Goal: Task Accomplishment & Management: Use online tool/utility

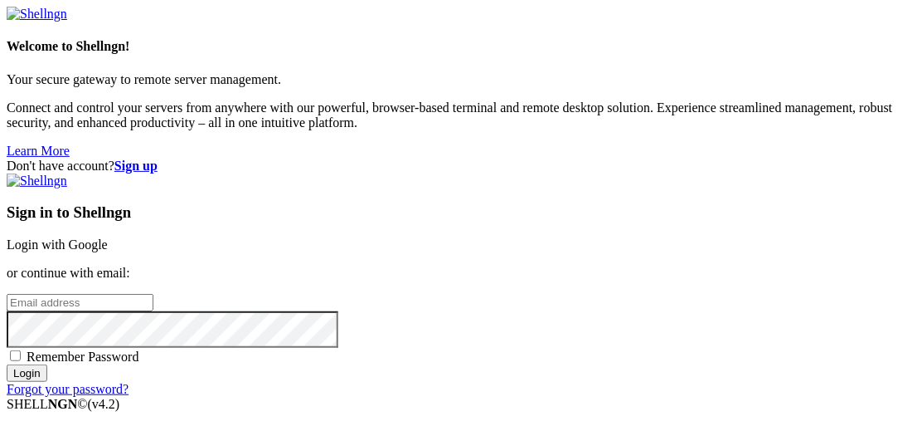
type input "[EMAIL_ADDRESS][DOMAIN_NAME]"
drag, startPoint x: 695, startPoint y: 177, endPoint x: 623, endPoint y: 394, distance: 229.0
click at [108, 237] on link "Login with Google" at bounding box center [57, 244] width 101 height 14
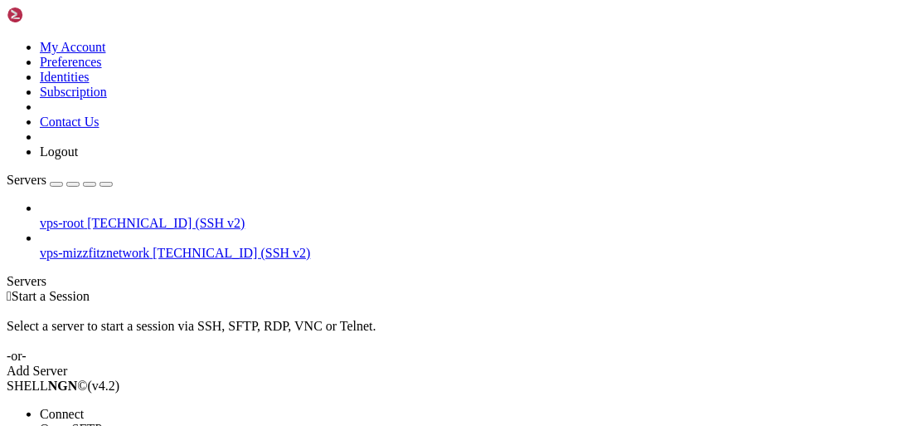
drag, startPoint x: 213, startPoint y: 109, endPoint x: 523, endPoint y: 84, distance: 310.4
click at [191, 406] on li "Connect" at bounding box center [115, 413] width 151 height 15
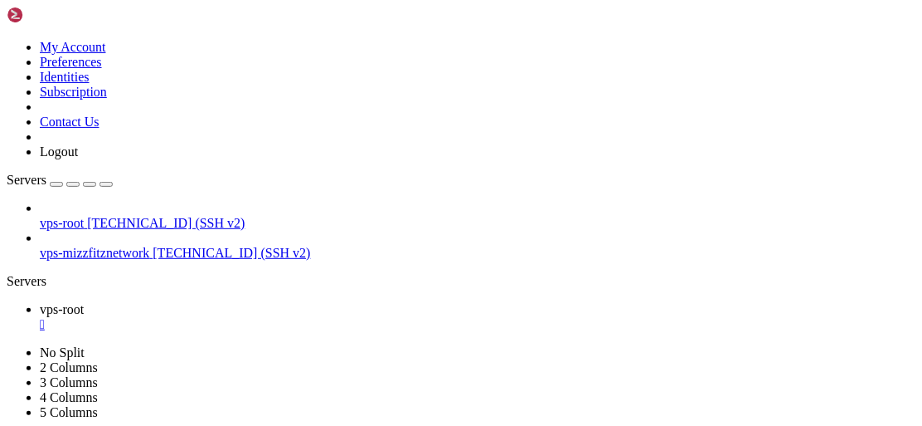
scroll to position [201, 0]
click at [673, 302] on ul "vps-root " at bounding box center [461, 317] width 909 height 30
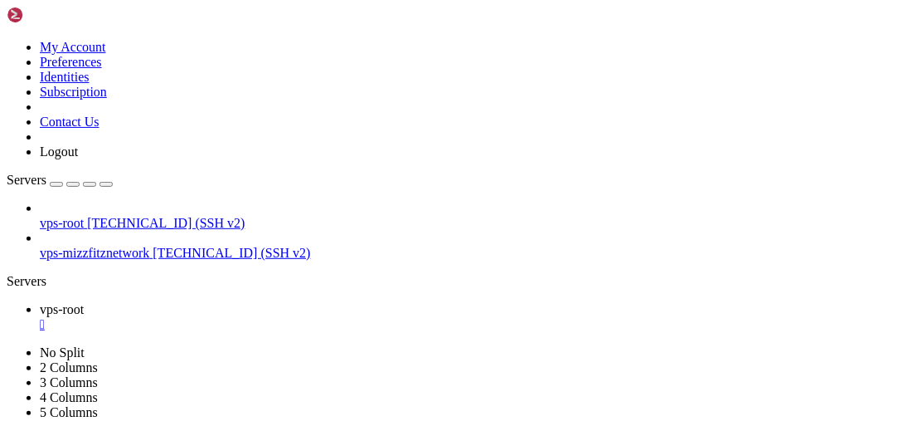
scroll to position [7281, 0]
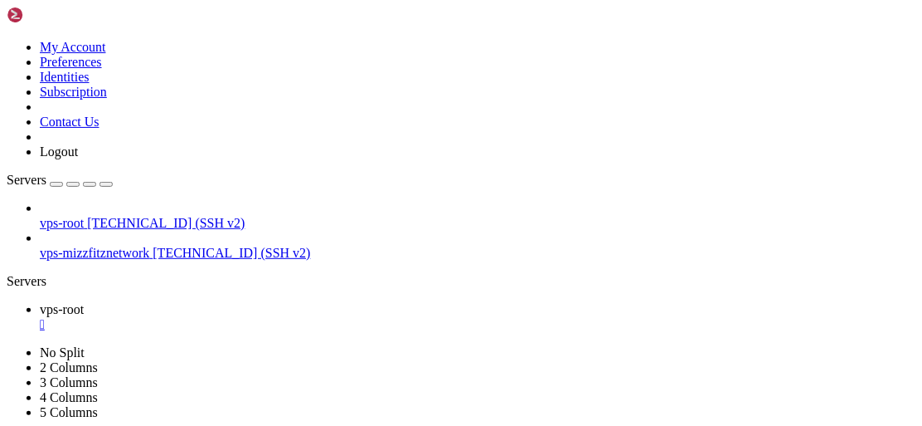
drag, startPoint x: 748, startPoint y: 95, endPoint x: 740, endPoint y: 85, distance: 13.0
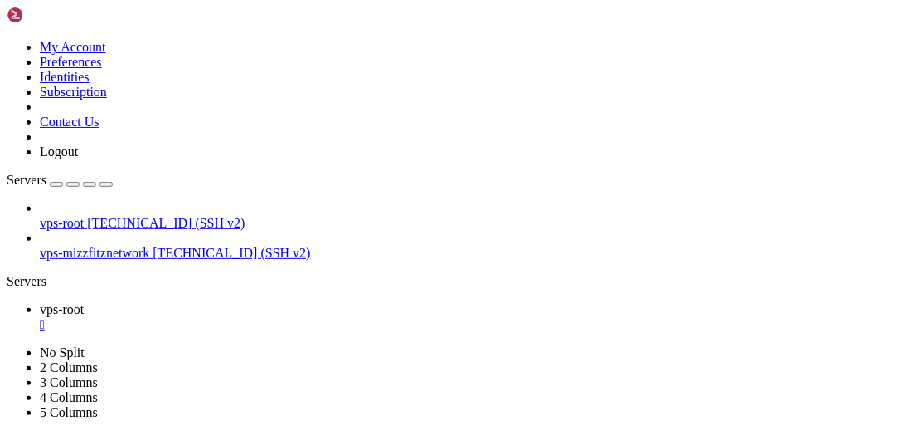
drag, startPoint x: 693, startPoint y: 911, endPoint x: 446, endPoint y: 831, distance: 258.9
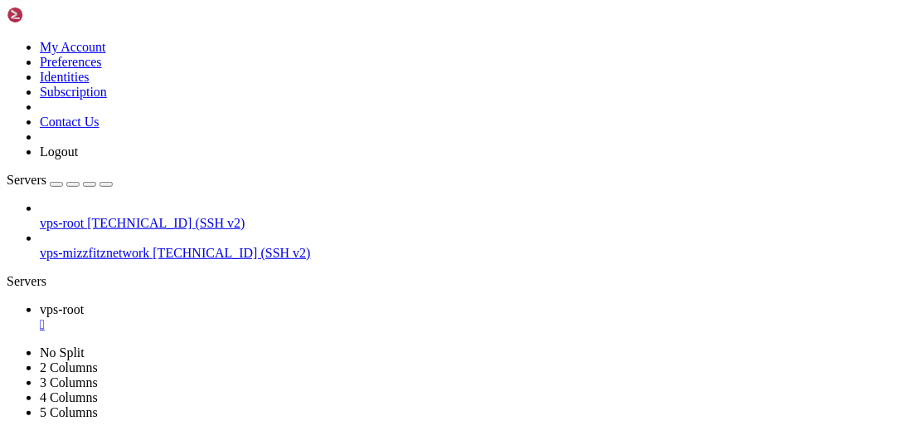
scroll to position [39001, 0]
drag, startPoint x: 608, startPoint y: 920, endPoint x: 609, endPoint y: 909, distance: 10.8
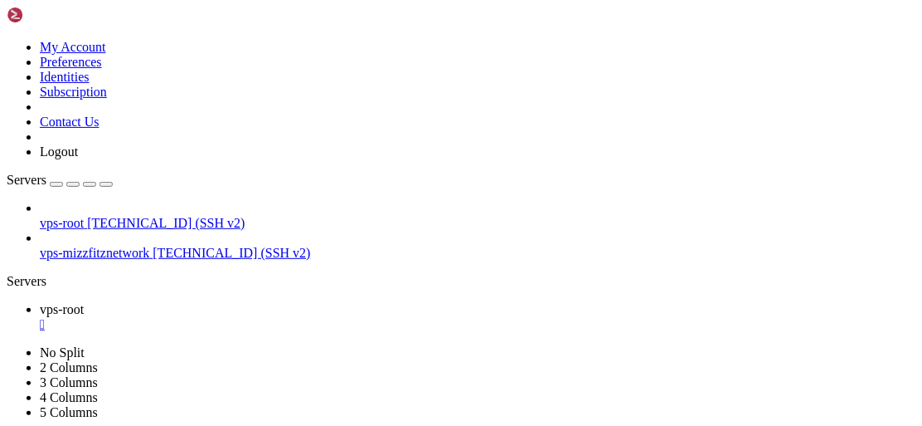
drag, startPoint x: 587, startPoint y: 815, endPoint x: 360, endPoint y: 804, distance: 226.8
drag, startPoint x: 636, startPoint y: 952, endPoint x: 408, endPoint y: 816, distance: 265.2
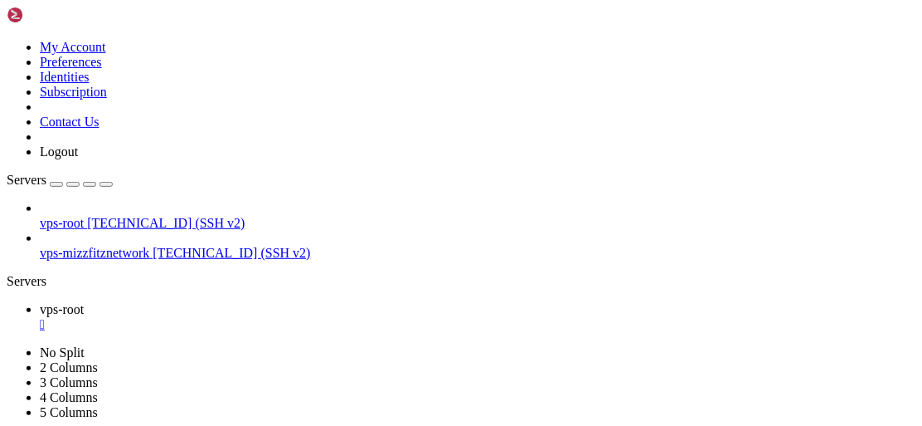
scroll to position [40716, 0]
click at [297, 317] on div "" at bounding box center [478, 324] width 876 height 15
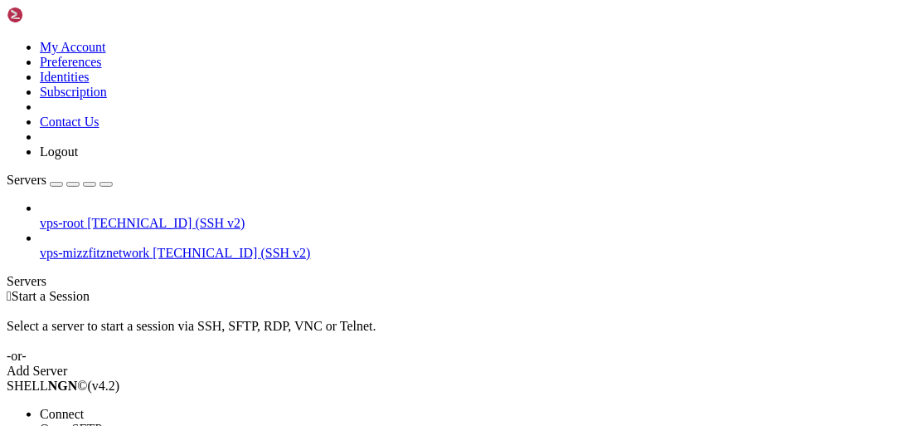
drag, startPoint x: 60, startPoint y: 152, endPoint x: 115, endPoint y: 126, distance: 61.2
drag, startPoint x: 146, startPoint y: 175, endPoint x: 147, endPoint y: 161, distance: 14.1
click at [144, 406] on li "Connect" at bounding box center [115, 413] width 151 height 15
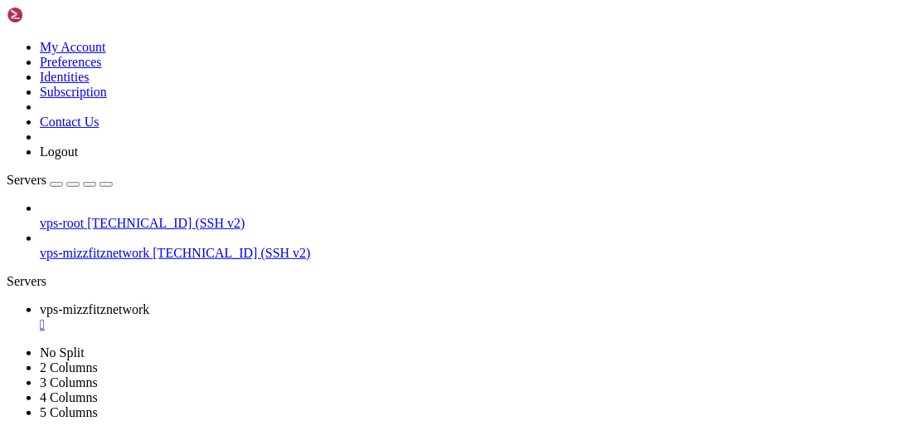
scroll to position [382, 0]
drag, startPoint x: 427, startPoint y: 937, endPoint x: 326, endPoint y: 935, distance: 101.2
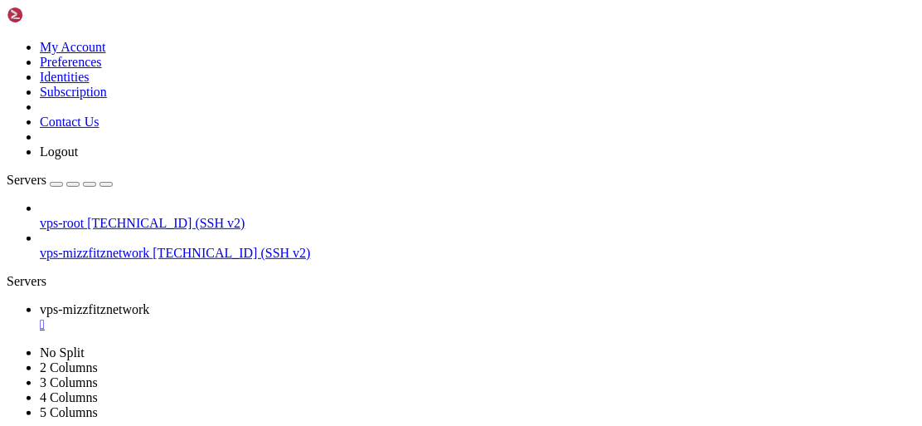
click at [350, 317] on div "" at bounding box center [478, 324] width 876 height 15
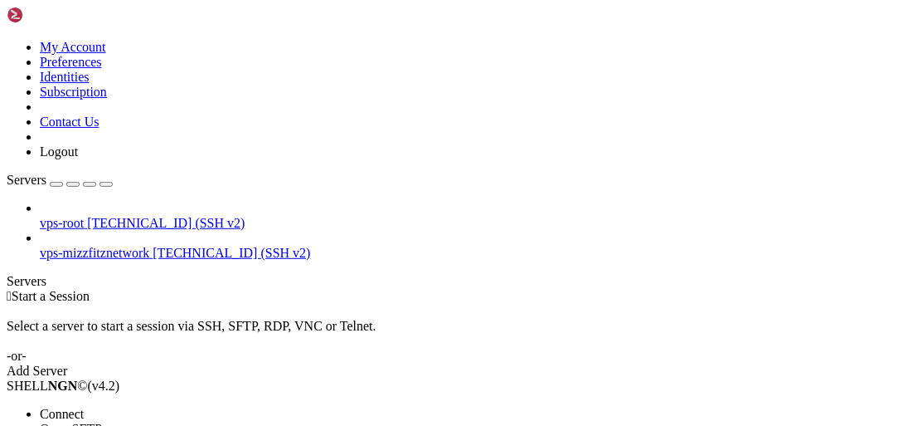
click at [84, 406] on span "Connect" at bounding box center [62, 413] width 44 height 14
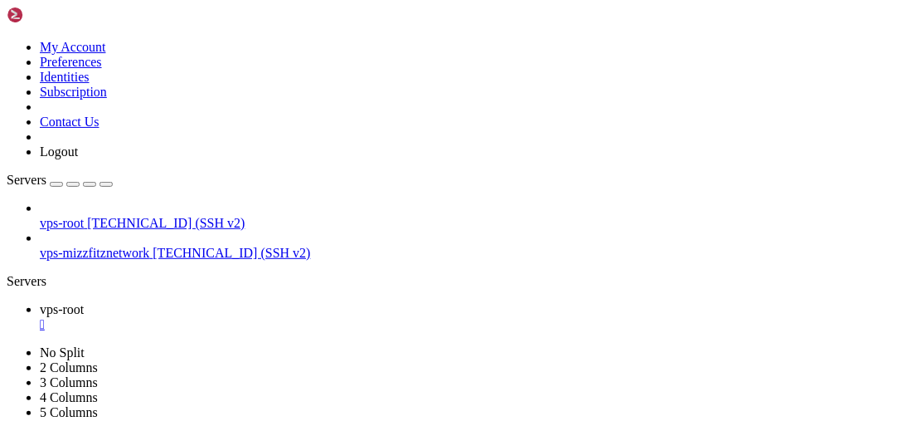
scroll to position [201, 0]
drag, startPoint x: 563, startPoint y: 936, endPoint x: 287, endPoint y: 840, distance: 292.5
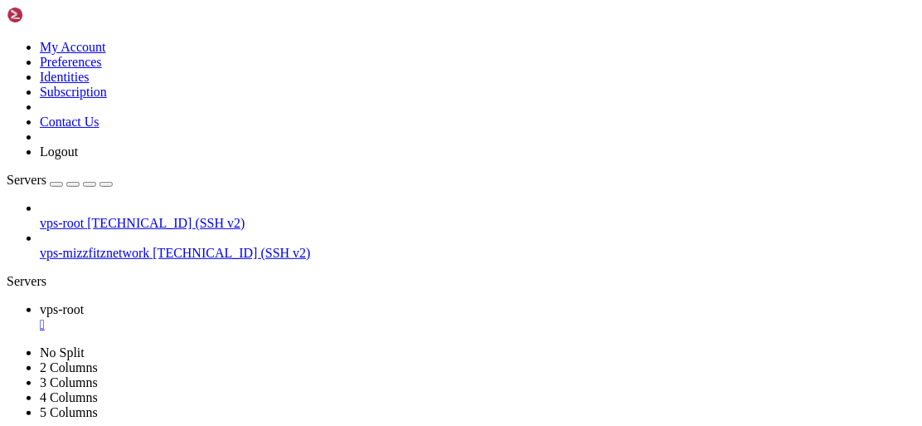
drag, startPoint x: 577, startPoint y: 916, endPoint x: 300, endPoint y: 743, distance: 326.4
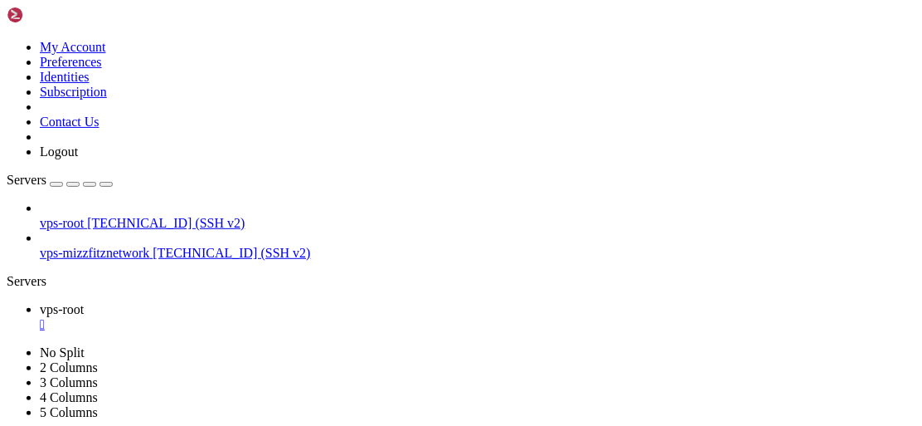
scroll to position [3229, 0]
drag, startPoint x: 707, startPoint y: 728, endPoint x: 614, endPoint y: 702, distance: 96.6
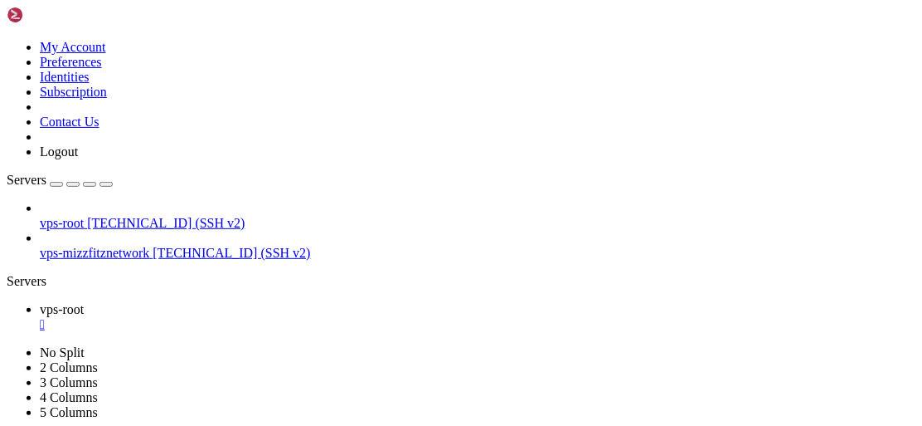
drag, startPoint x: 638, startPoint y: 696, endPoint x: 635, endPoint y: 708, distance: 11.9
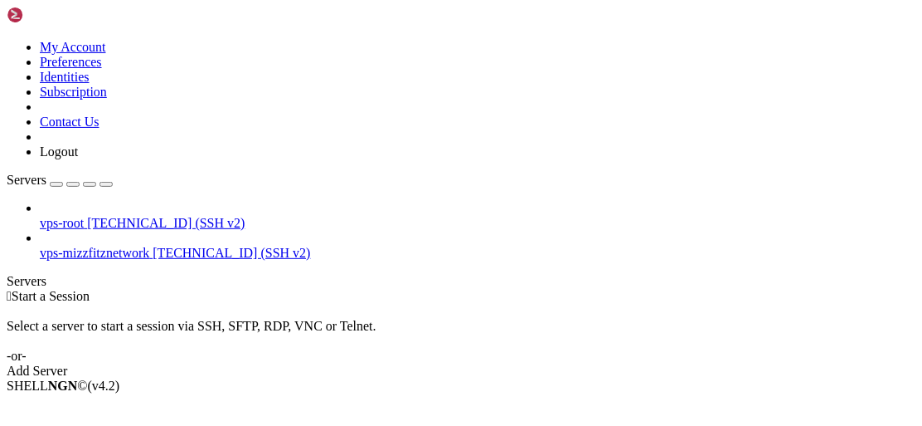
click at [674, 289] on div " Start a Session Select a server to start a session via SSH, SFTP, RDP, VNC or…" at bounding box center [461, 334] width 909 height 90
click at [84, 406] on span "Connect" at bounding box center [62, 413] width 44 height 14
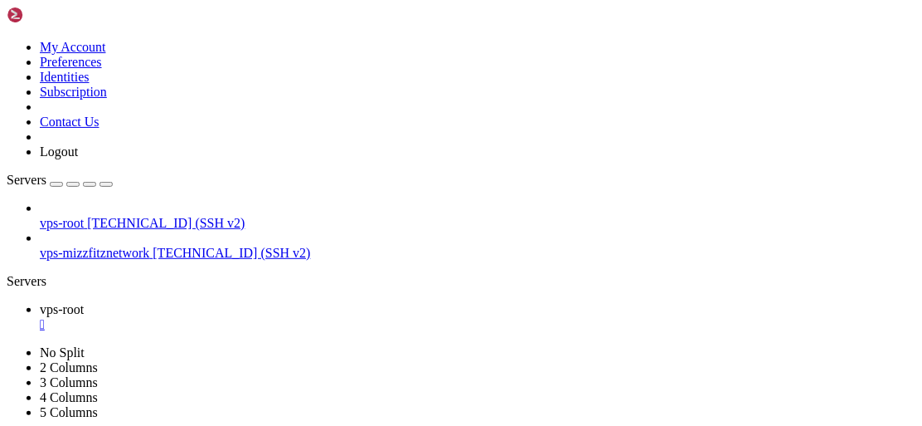
click at [298, 317] on div "" at bounding box center [478, 324] width 876 height 15
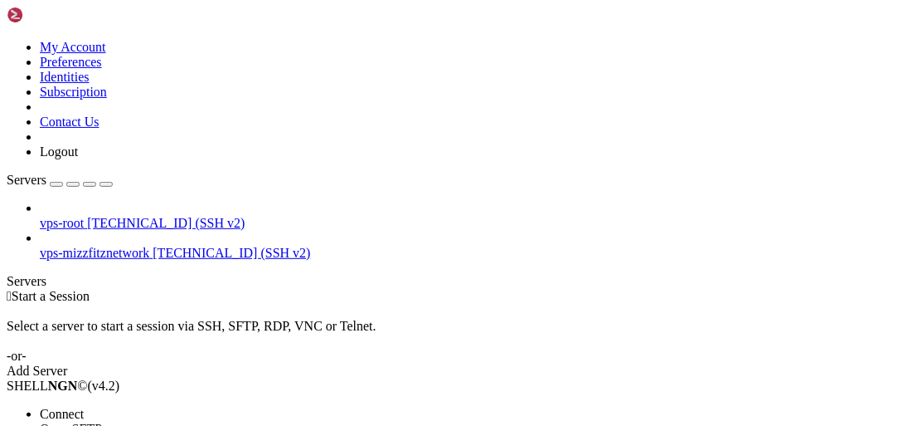
click at [84, 406] on span "Connect" at bounding box center [62, 413] width 44 height 14
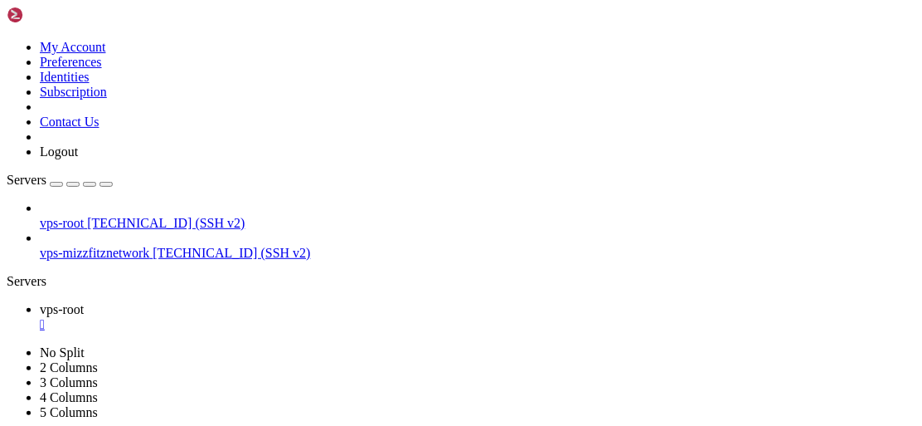
scroll to position [128, 0]
drag, startPoint x: 721, startPoint y: 938, endPoint x: 702, endPoint y: 909, distance: 34.7
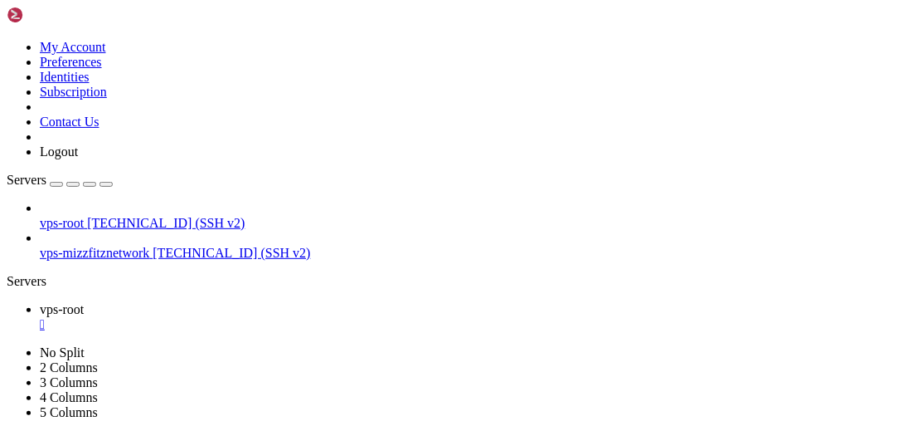
scroll to position [675, 0]
click at [296, 317] on div "" at bounding box center [478, 324] width 876 height 15
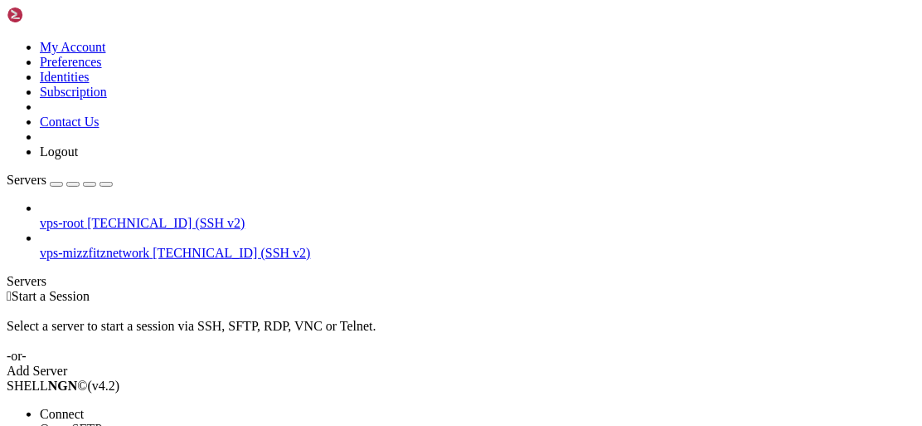
click at [116, 406] on li "Connect" at bounding box center [115, 413] width 151 height 15
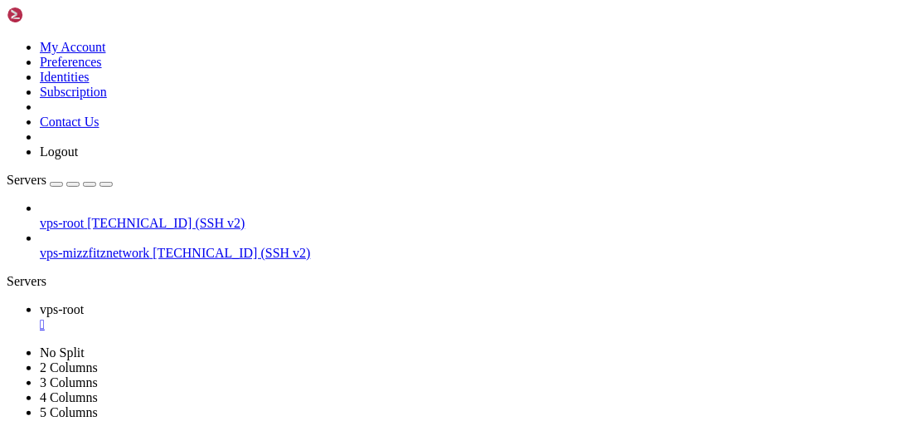
scroll to position [37924, 0]
drag, startPoint x: 665, startPoint y: 877, endPoint x: 383, endPoint y: 655, distance: 359.1
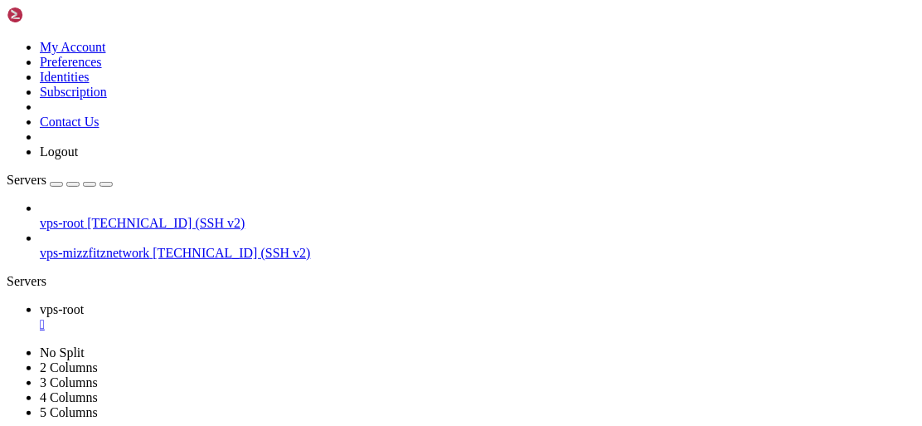
scroll to position [48436, 0]
click at [295, 317] on div "" at bounding box center [478, 324] width 876 height 15
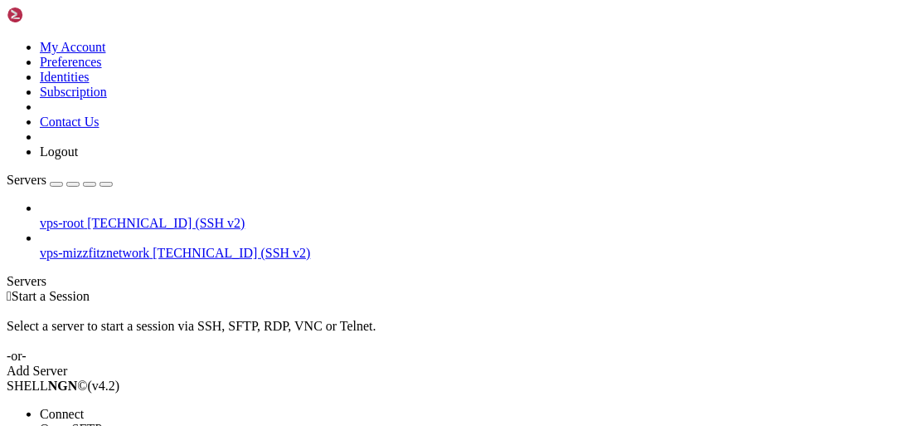
drag, startPoint x: 177, startPoint y: 117, endPoint x: 436, endPoint y: 163, distance: 263.6
click at [84, 406] on span "Connect" at bounding box center [62, 413] width 44 height 14
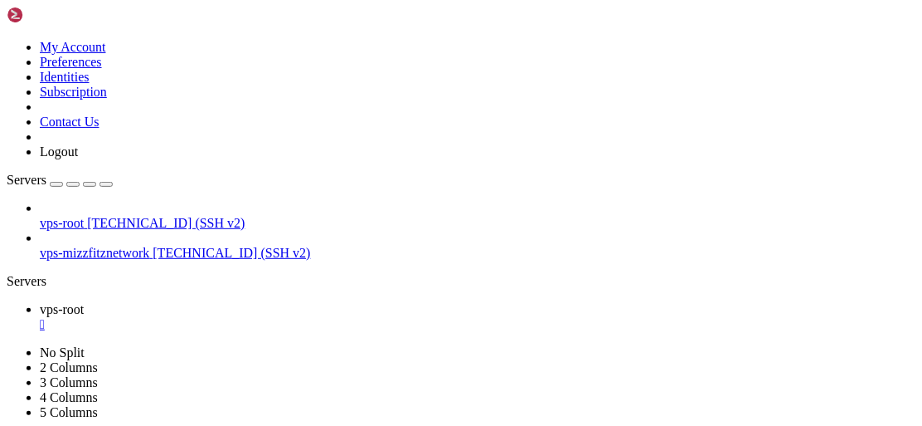
scroll to position [0, 0]
click at [299, 317] on div "" at bounding box center [478, 324] width 876 height 15
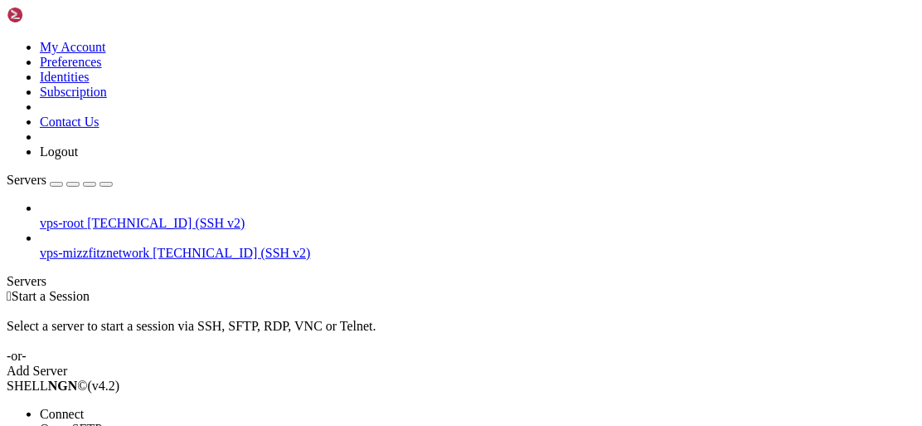
click at [84, 406] on span "Connect" at bounding box center [62, 413] width 44 height 14
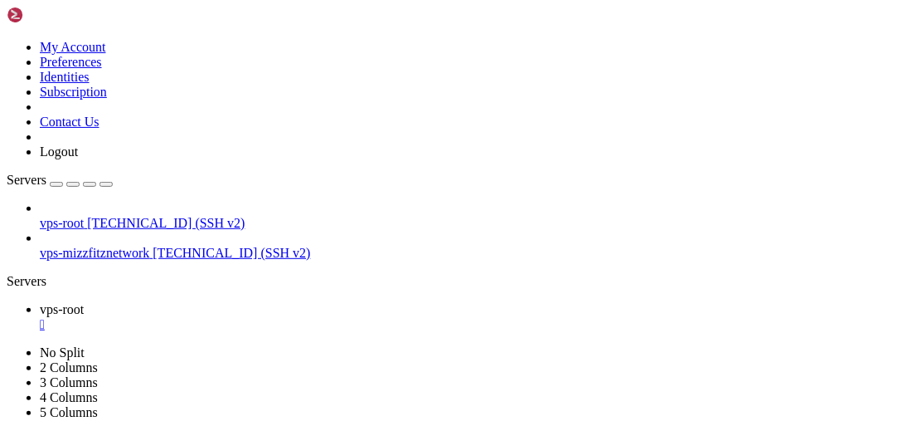
drag, startPoint x: 725, startPoint y: 69, endPoint x: 710, endPoint y: 71, distance: 15.1
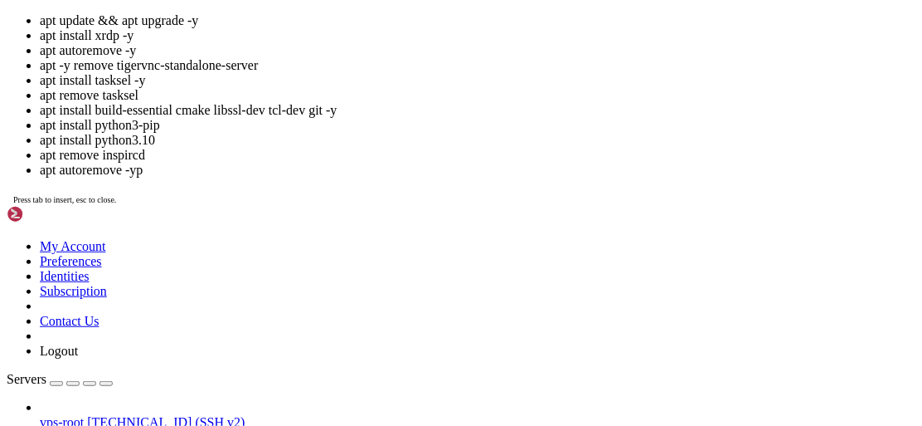
drag, startPoint x: 520, startPoint y: 202, endPoint x: 317, endPoint y: 166, distance: 206.3
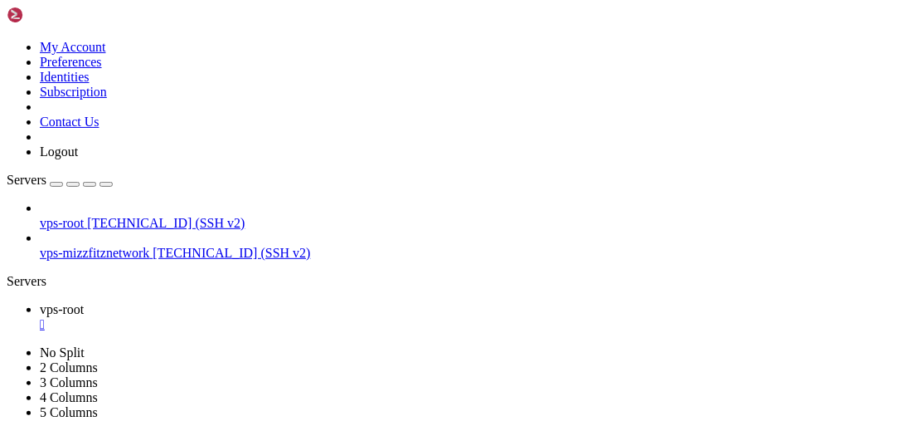
scroll to position [28124, 0]
drag, startPoint x: 27, startPoint y: 865, endPoint x: 73, endPoint y: 854, distance: 47.9
drag, startPoint x: 717, startPoint y: 849, endPoint x: 659, endPoint y: 826, distance: 62.5
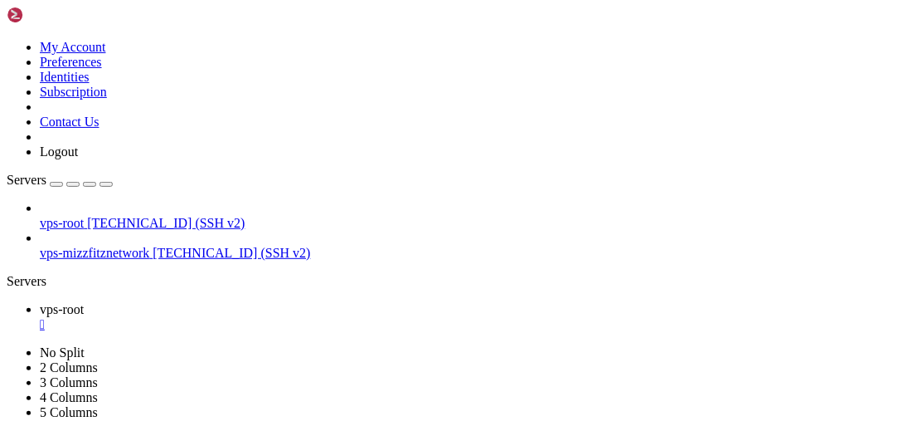
drag, startPoint x: 445, startPoint y: 611, endPoint x: 282, endPoint y: 851, distance: 290.1
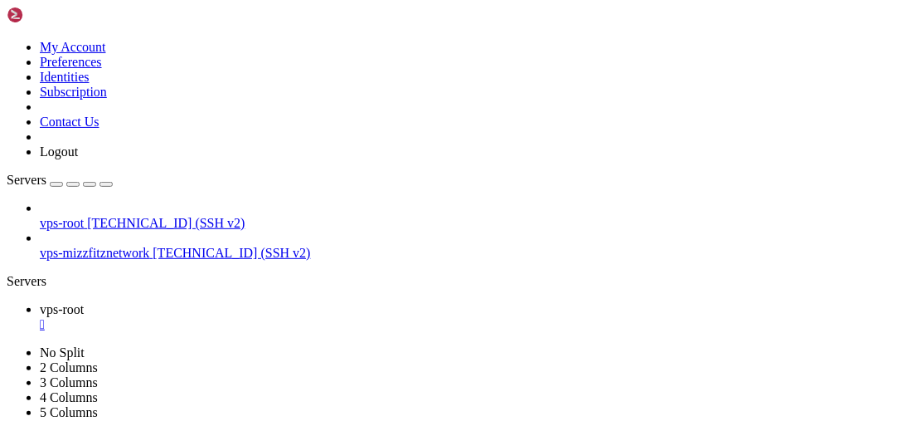
drag, startPoint x: 637, startPoint y: 860, endPoint x: 609, endPoint y: 807, distance: 60.1
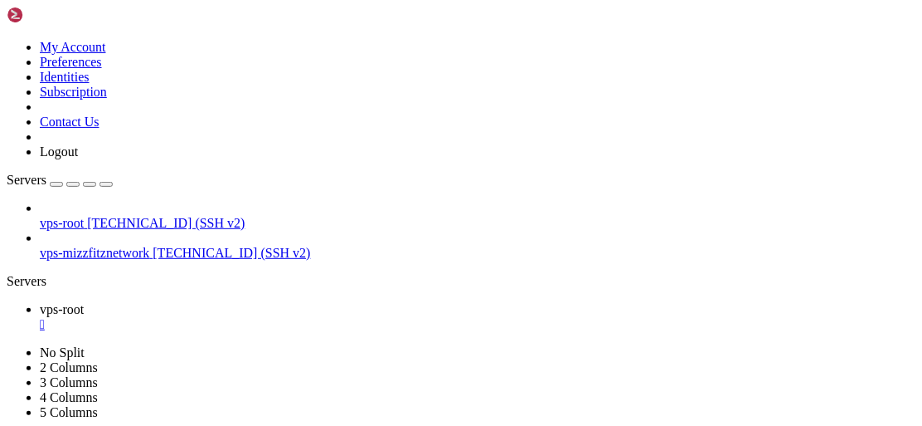
drag, startPoint x: 343, startPoint y: 932, endPoint x: 196, endPoint y: 814, distance: 188.8
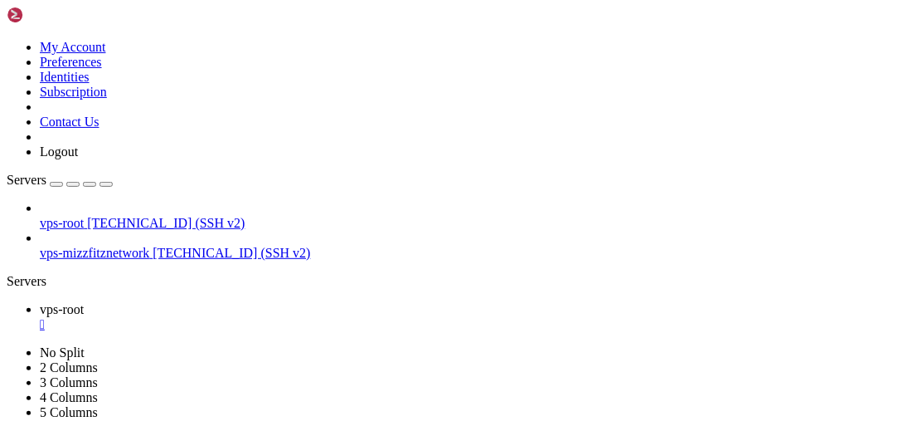
click at [106, 184] on icon "button" at bounding box center [106, 184] width 0 height 0
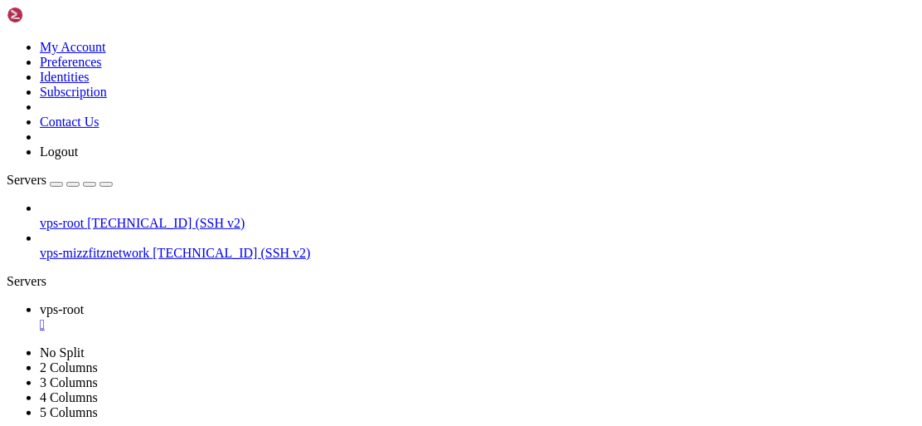
scroll to position [43746, 0]
drag, startPoint x: 787, startPoint y: 814, endPoint x: 786, endPoint y: 800, distance: 14.1
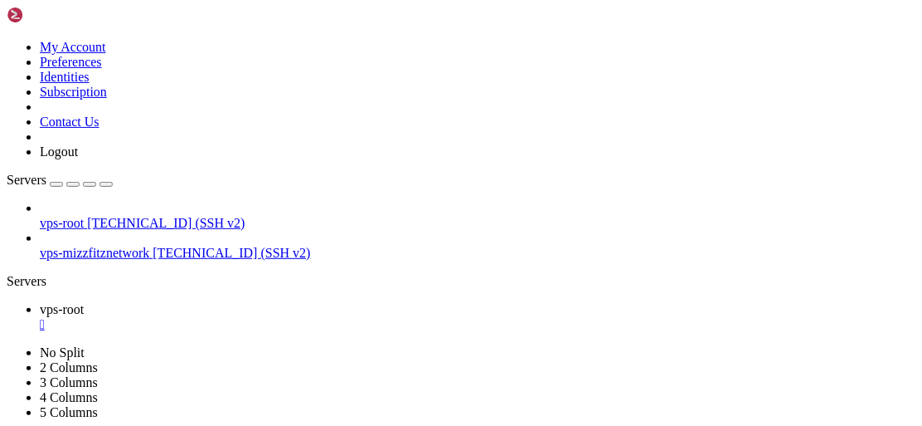
scroll to position [43764, 0]
click at [7, 274] on div "Servers" at bounding box center [461, 281] width 909 height 15
click at [296, 317] on div "" at bounding box center [478, 324] width 876 height 15
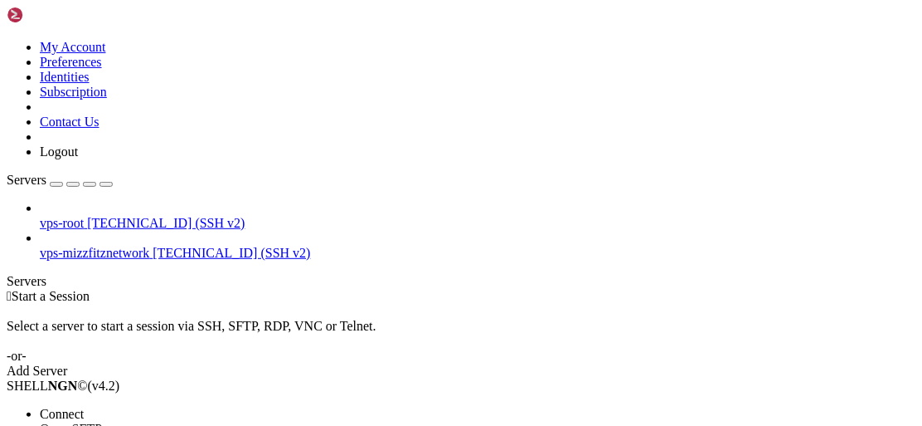
click at [84, 406] on span "Connect" at bounding box center [62, 413] width 44 height 14
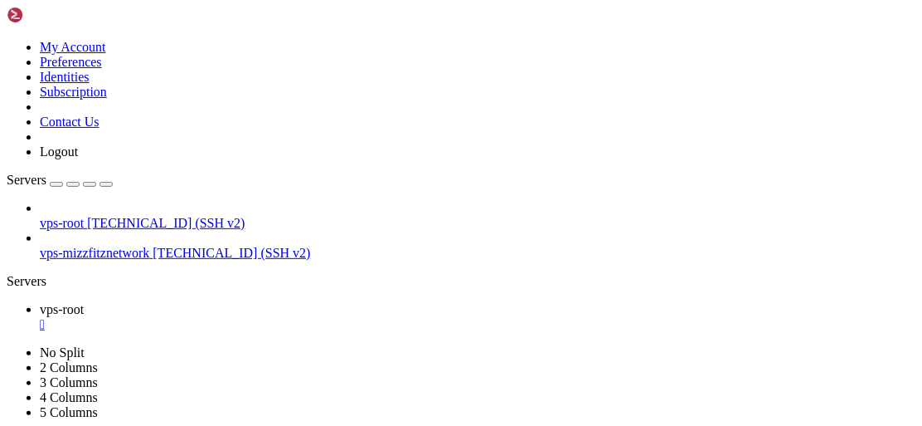
scroll to position [183, 0]
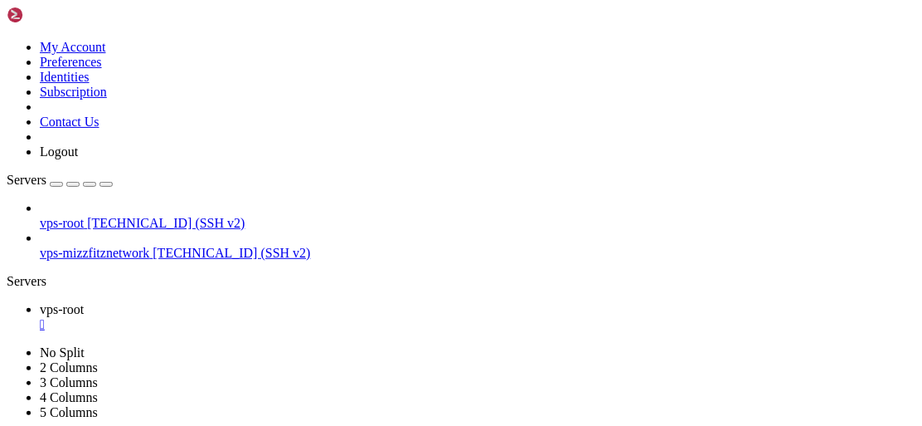
scroll to position [238112, 0]
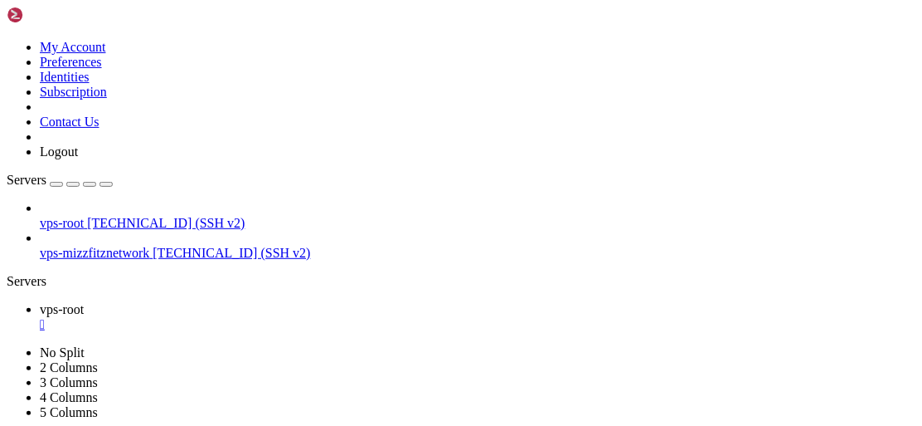
drag, startPoint x: 635, startPoint y: 752, endPoint x: 7, endPoint y: 1017, distance: 681.5
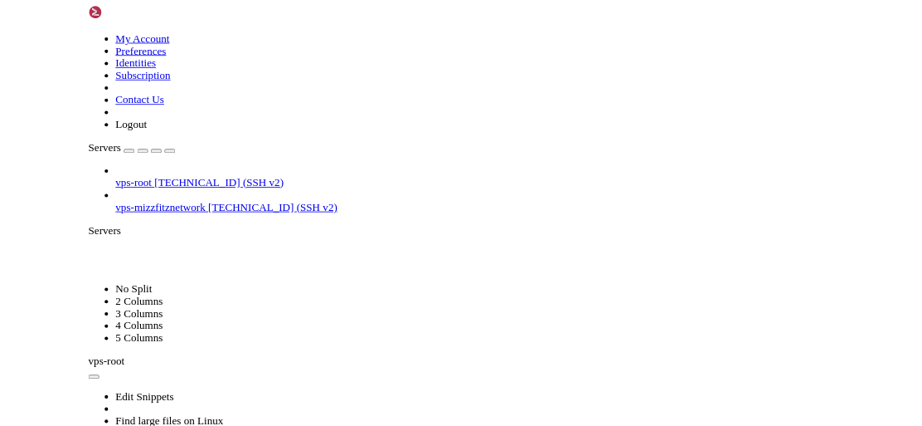
scroll to position [249282, 0]
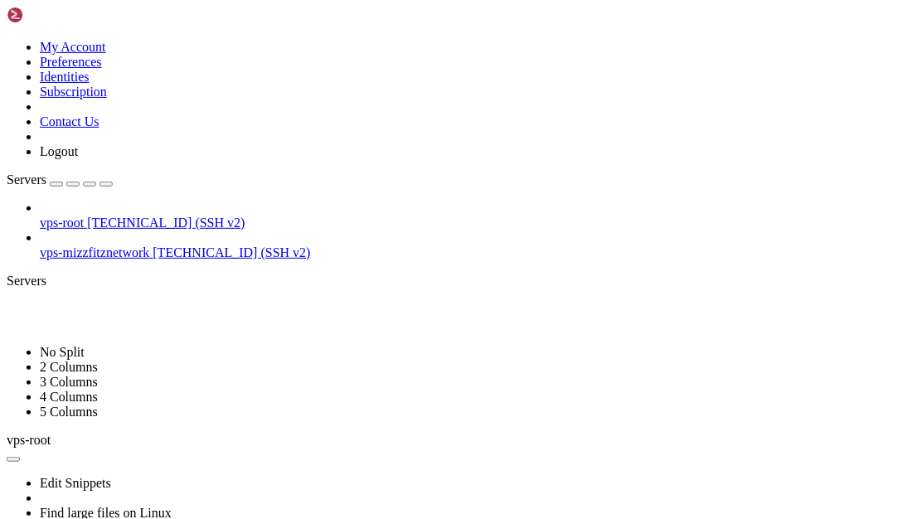
drag, startPoint x: 283, startPoint y: 596, endPoint x: 721, endPoint y: 654, distance: 441.8
drag, startPoint x: 0, startPoint y: 518, endPoint x: 922, endPoint y: 0, distance: 1058.2
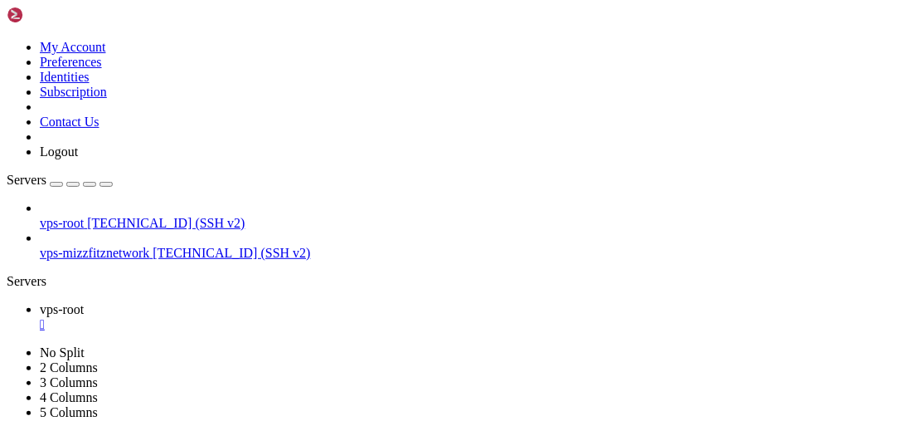
scroll to position [0, 0]
